Goal: Task Accomplishment & Management: Manage account settings

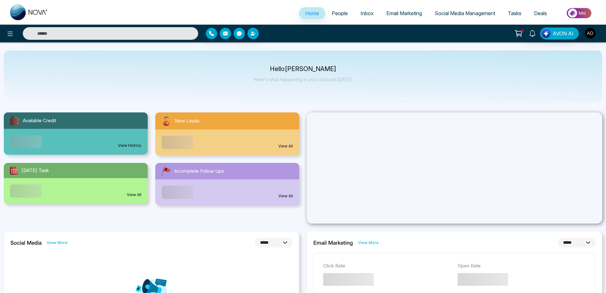
select select "*"
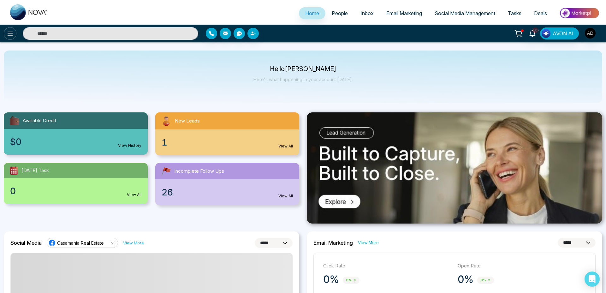
click at [9, 37] on icon at bounding box center [10, 34] width 8 height 8
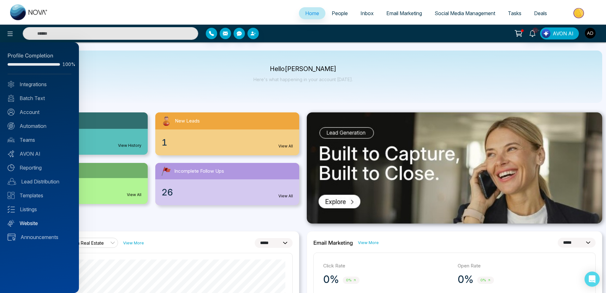
click at [35, 223] on link "Website" at bounding box center [40, 223] width 64 height 8
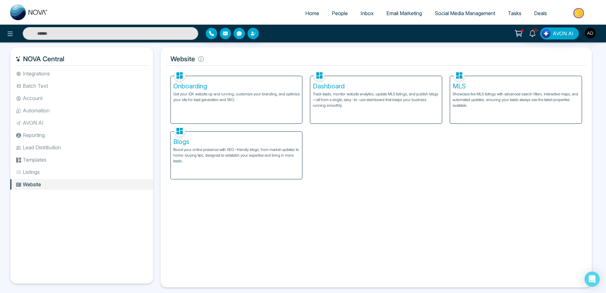
click at [279, 81] on div "Onboarding Get your IDX website up and running, customize your branding, and op…" at bounding box center [237, 99] width 132 height 47
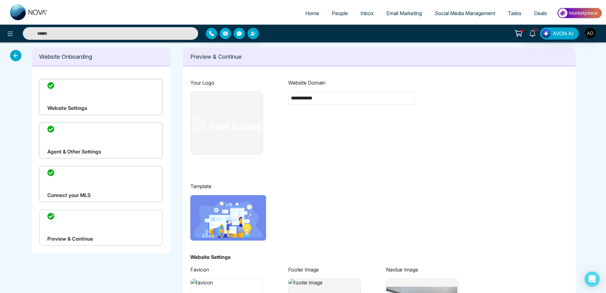
type input "**********"
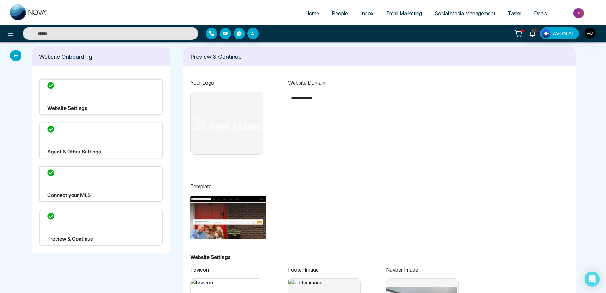
click at [89, 134] on div "Agent & Other Settings" at bounding box center [100, 141] width 123 height 36
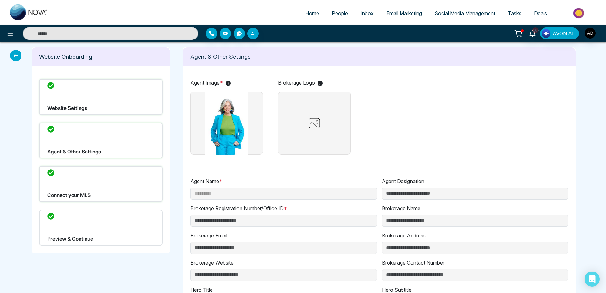
scroll to position [1, 0]
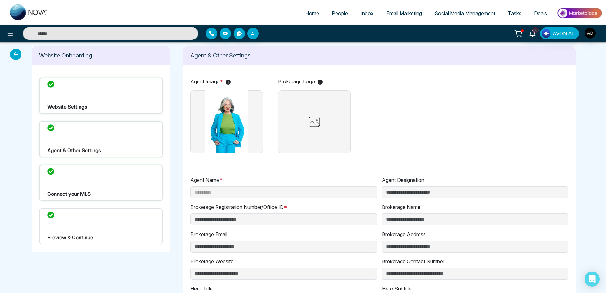
click at [20, 56] on icon at bounding box center [15, 54] width 11 height 11
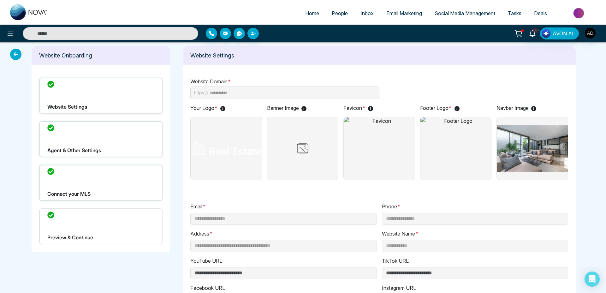
click at [20, 56] on icon at bounding box center [15, 54] width 11 height 11
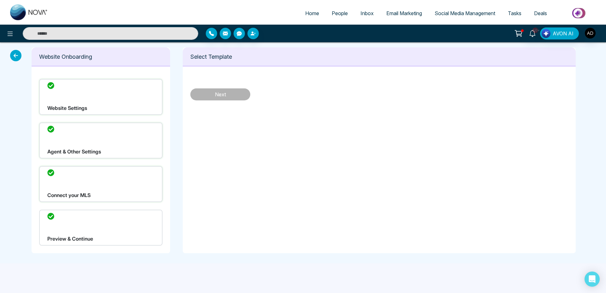
scroll to position [0, 0]
click at [19, 55] on icon at bounding box center [15, 55] width 11 height 11
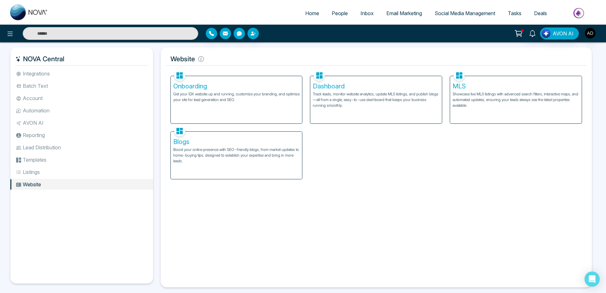
click at [348, 92] on p "Track leads, monitor website analytics, update MLS listings, and publish blogs—…" at bounding box center [376, 99] width 127 height 17
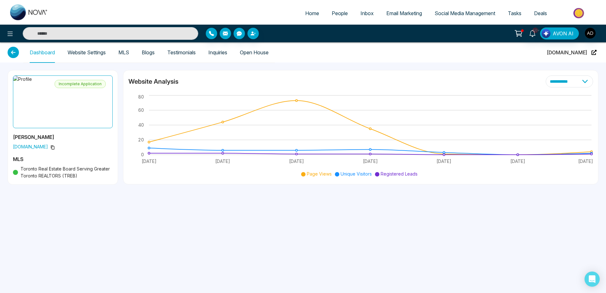
click at [85, 53] on link "Website Settings" at bounding box center [87, 52] width 38 height 5
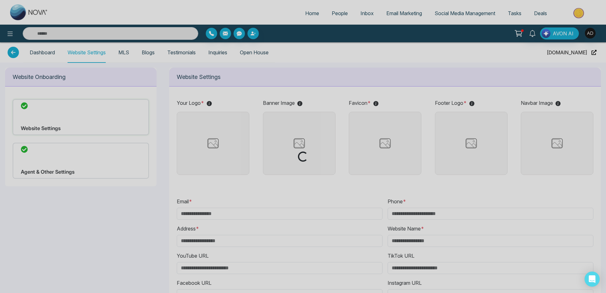
type input "**********"
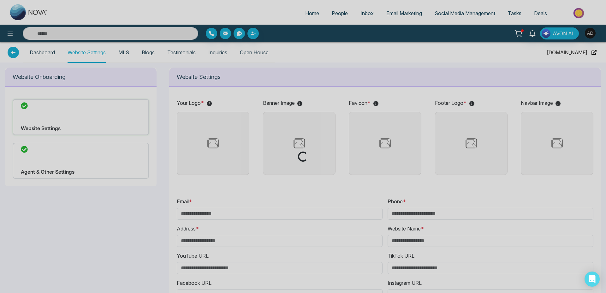
type input "**********"
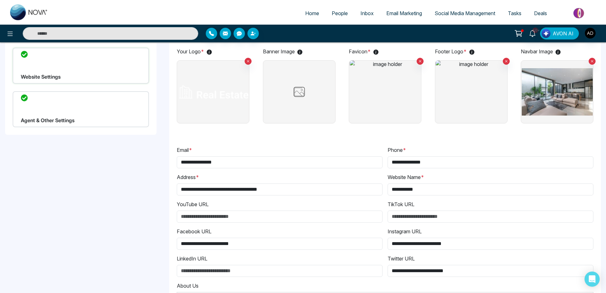
scroll to position [49, 0]
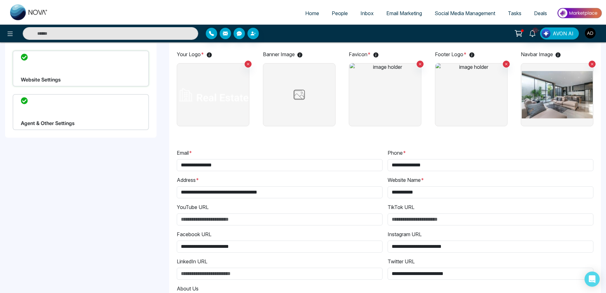
click at [81, 123] on div "Agent & Other Settings" at bounding box center [81, 112] width 136 height 36
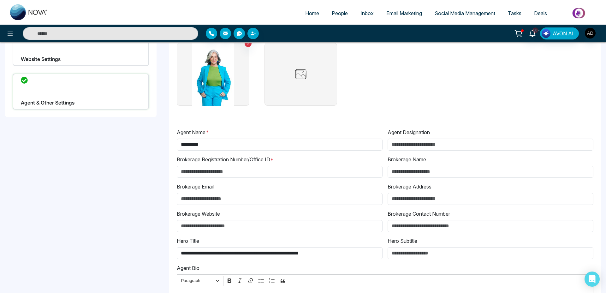
scroll to position [69, 0]
